Goal: Obtain resource: Download file/media

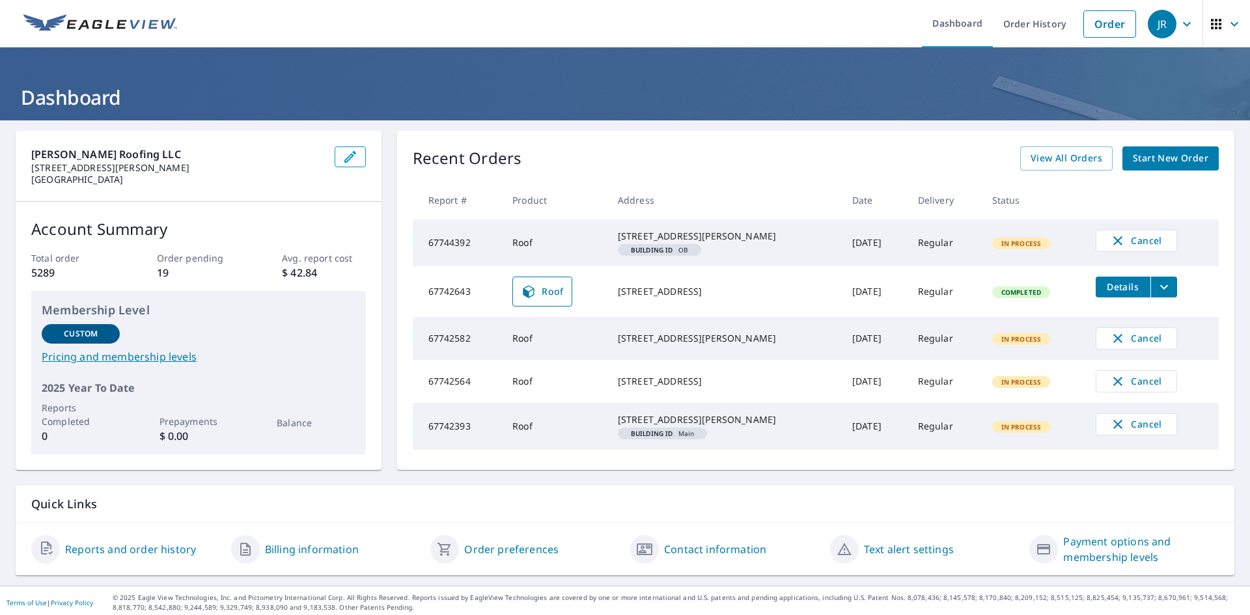
click at [1035, 168] on link "View All Orders" at bounding box center [1066, 159] width 92 height 24
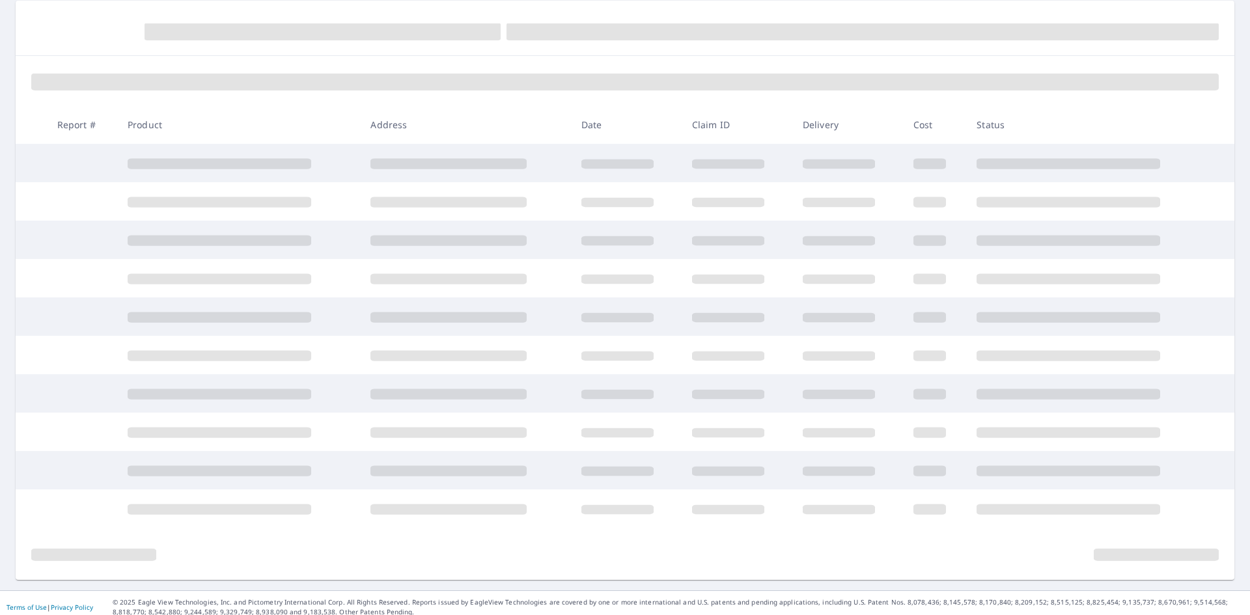
scroll to position [139, 0]
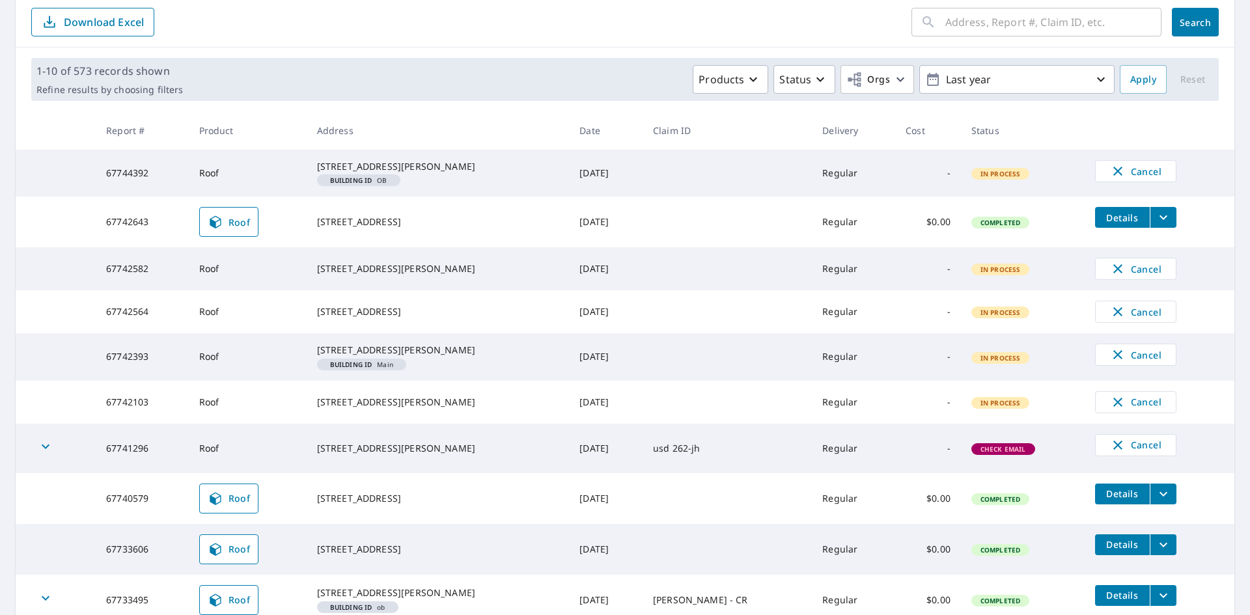
scroll to position [291, 0]
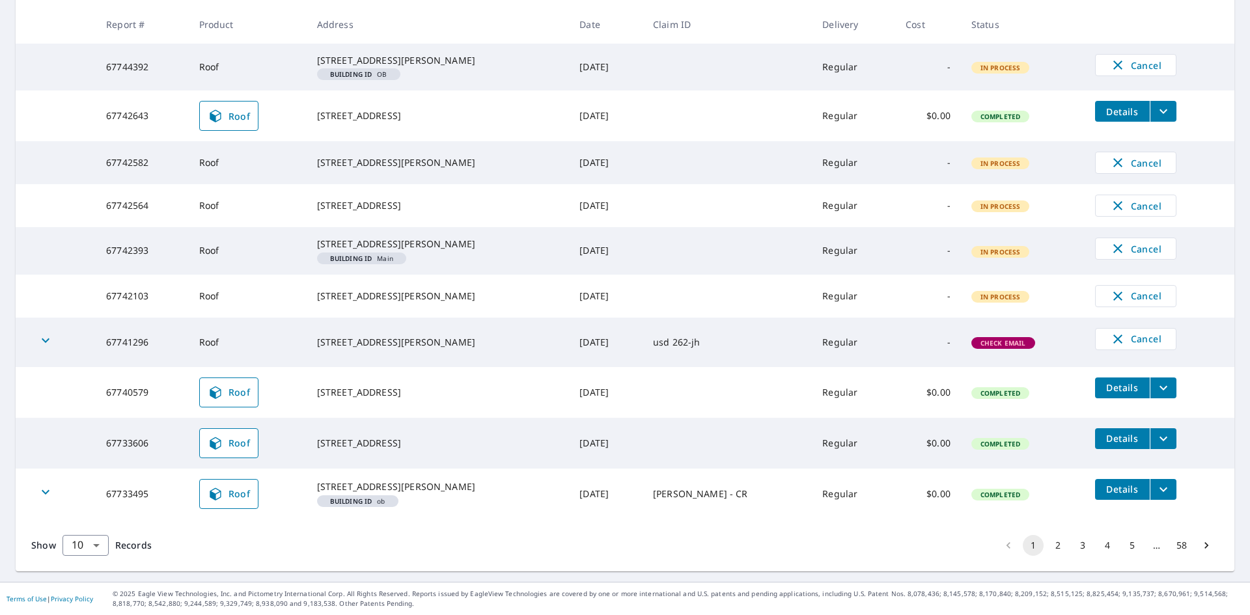
drag, startPoint x: 533, startPoint y: 311, endPoint x: 514, endPoint y: 300, distance: 21.0
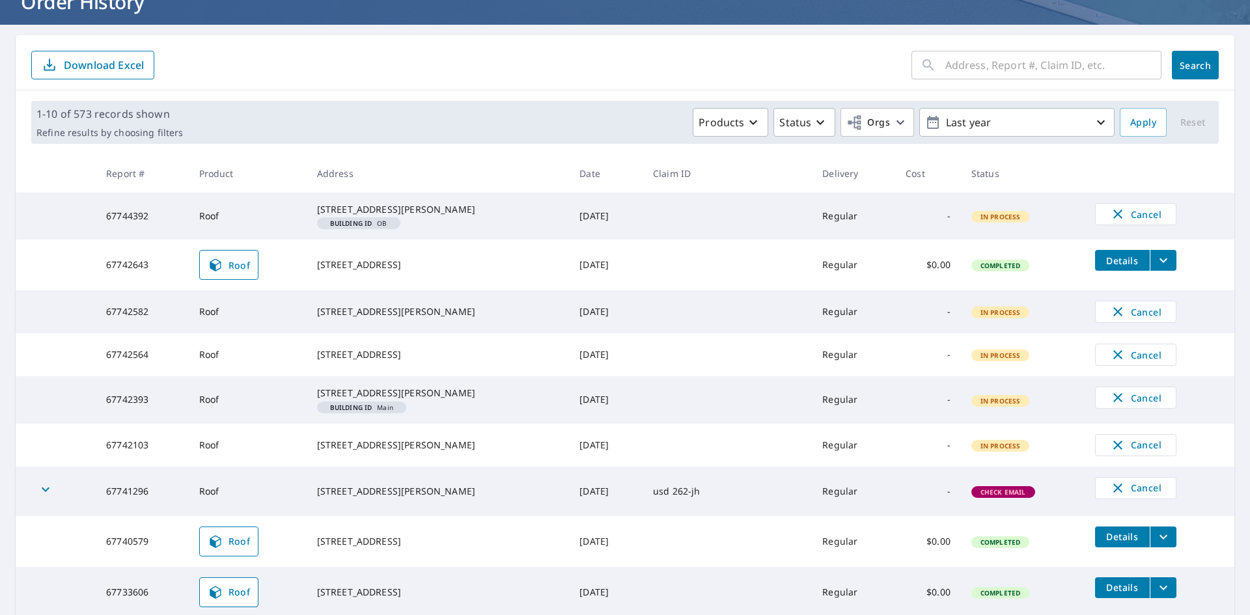
scroll to position [291, 0]
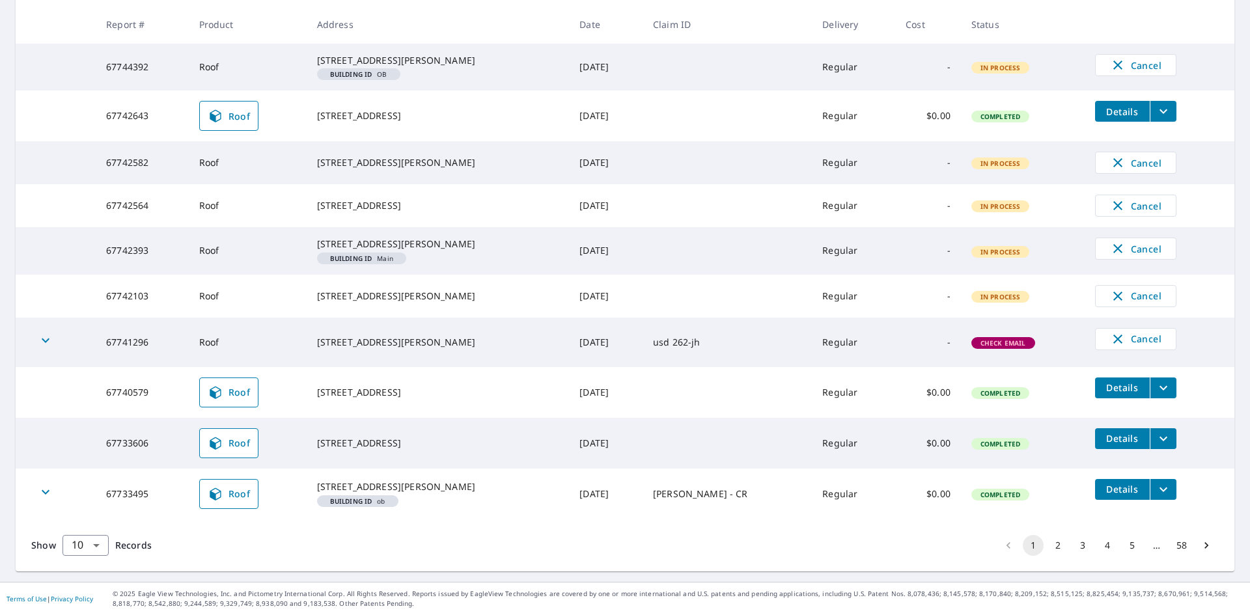
click at [1052, 544] on button "2" at bounding box center [1058, 545] width 21 height 21
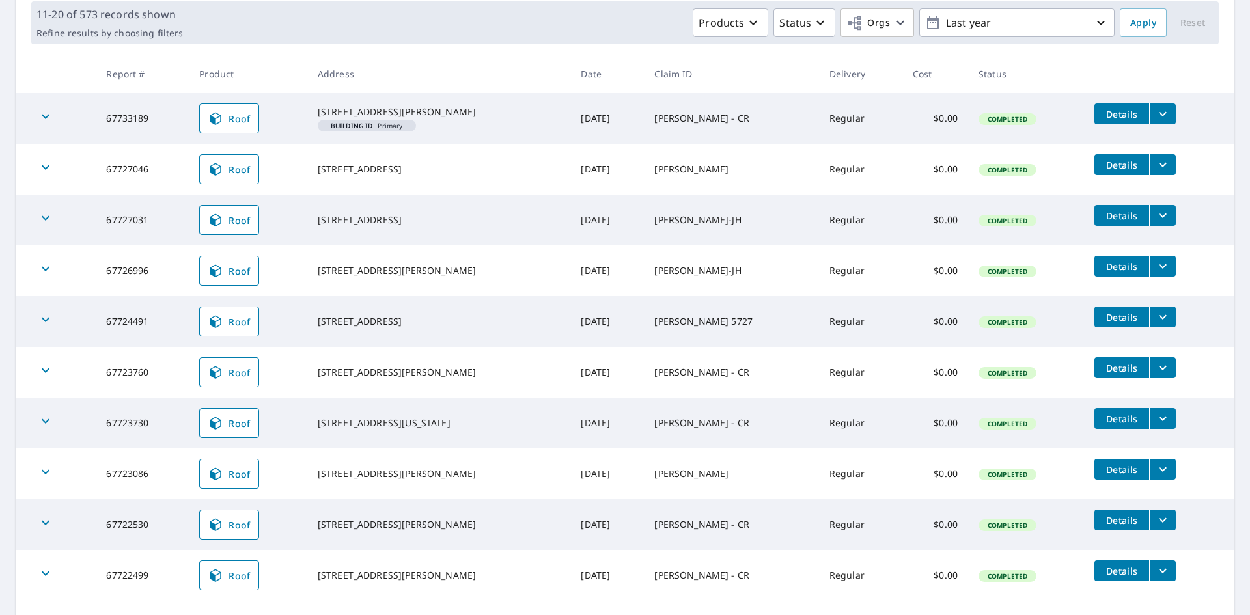
scroll to position [286, 0]
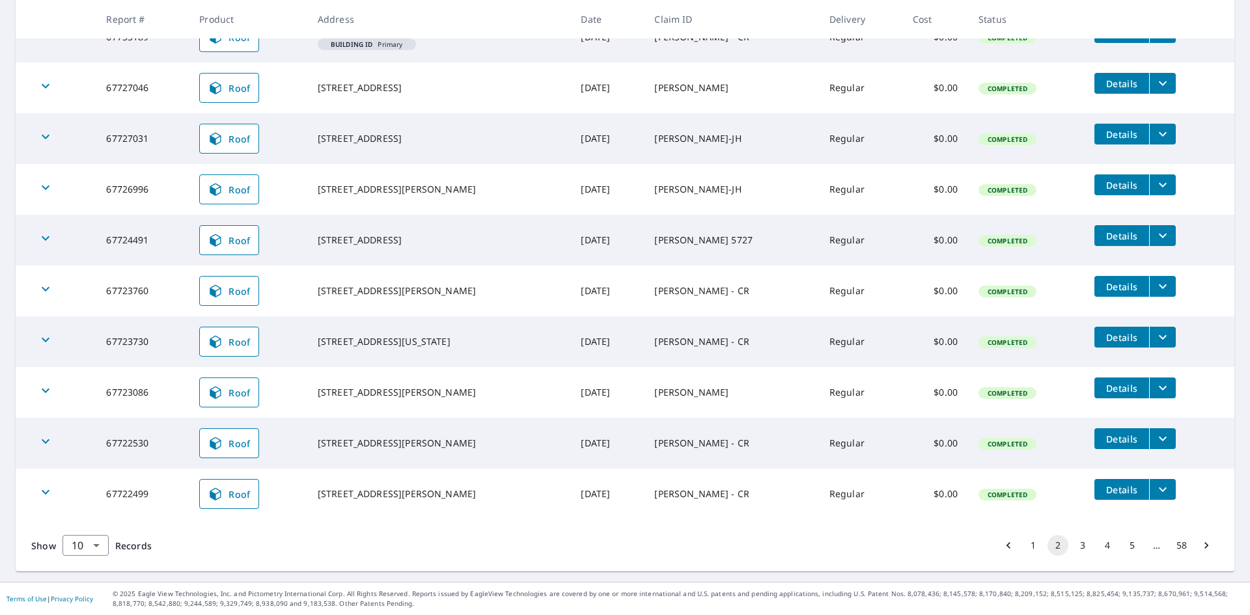
click at [1155, 486] on icon "filesDropdownBtn-67722499" at bounding box center [1163, 490] width 16 height 16
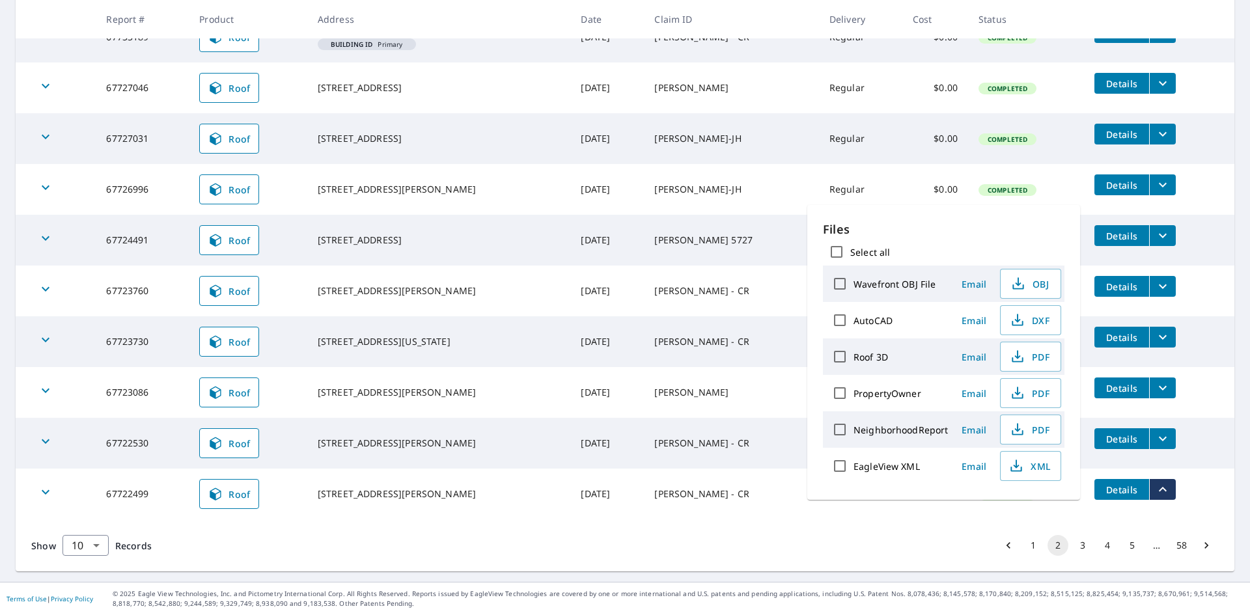
click at [1024, 365] on button "PDF" at bounding box center [1030, 357] width 61 height 30
